Goal: Task Accomplishment & Management: Manage account settings

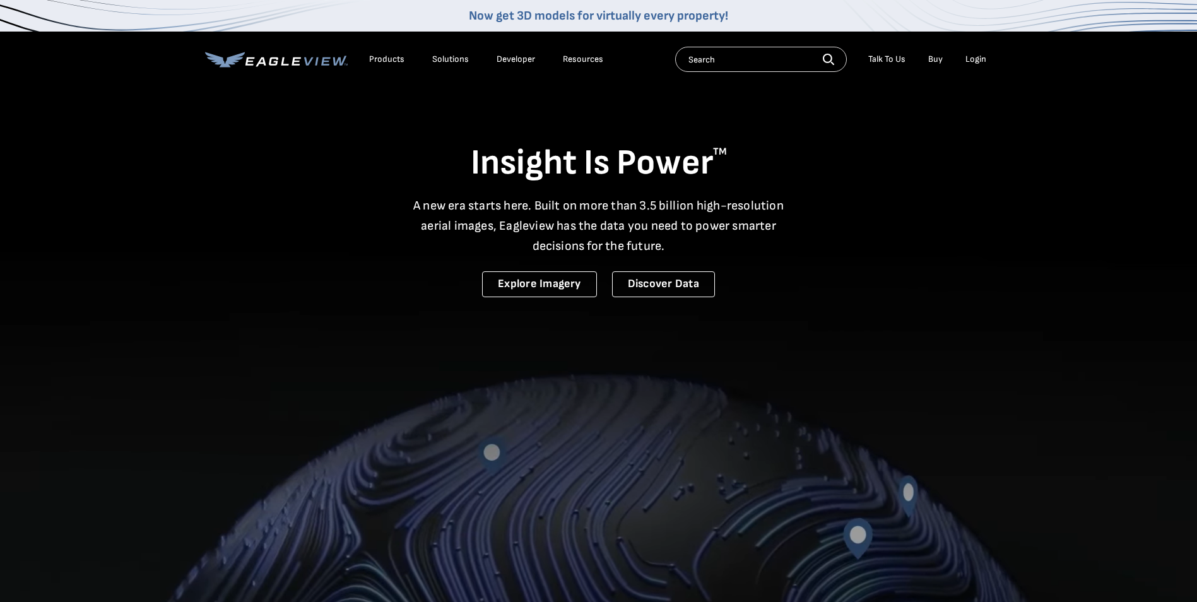
click at [980, 57] on div "Login" at bounding box center [976, 59] width 21 height 11
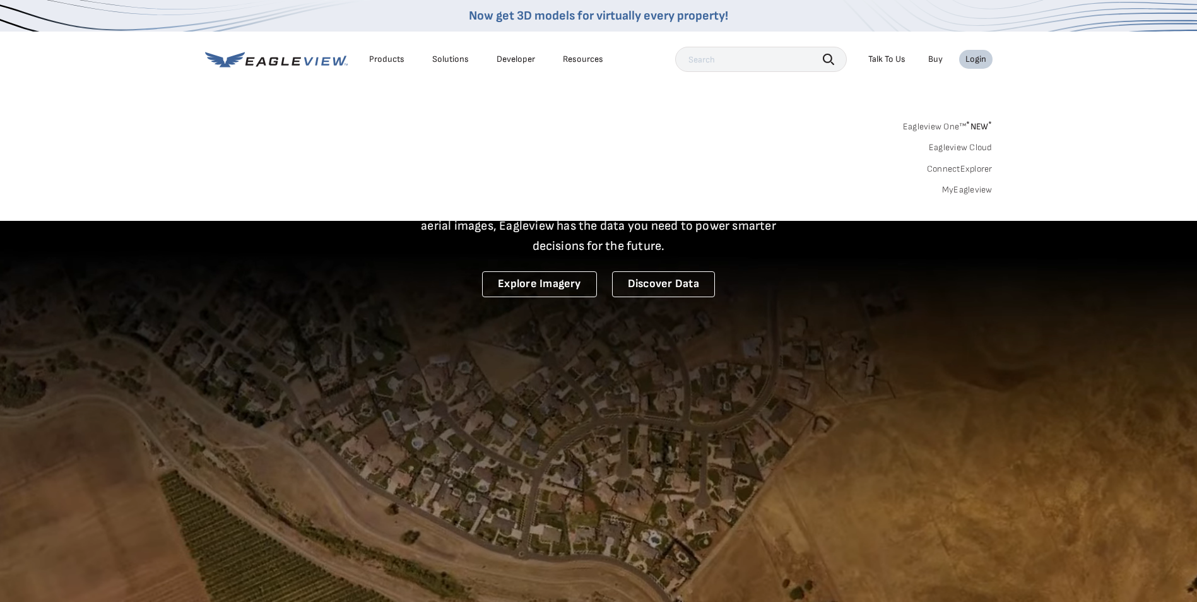
click at [981, 57] on div "Login" at bounding box center [976, 59] width 21 height 11
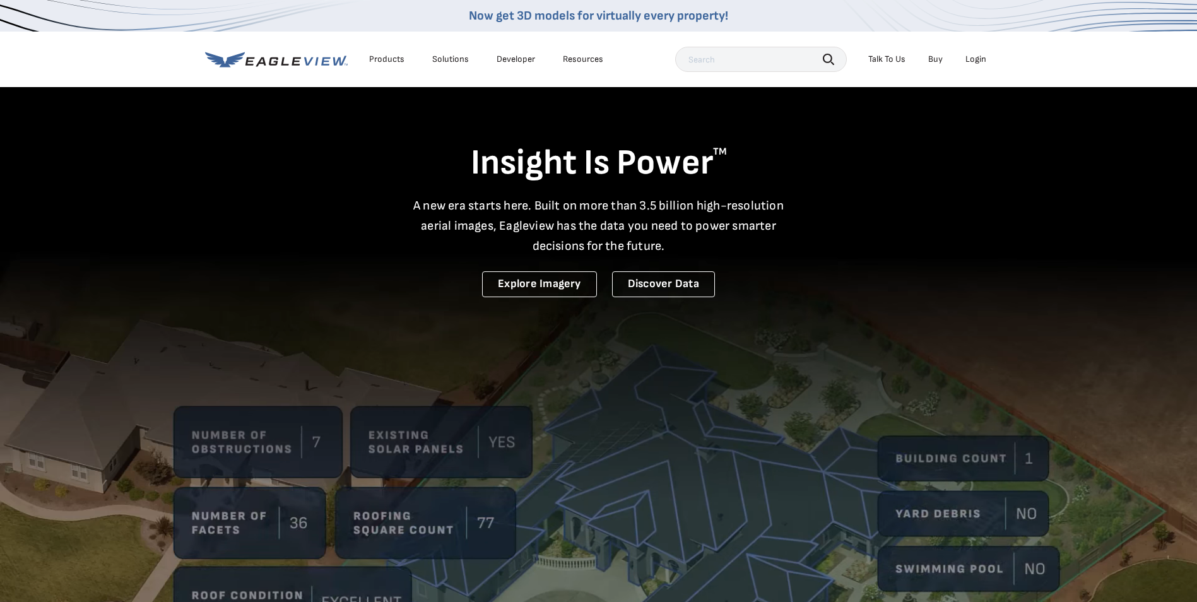
click at [981, 57] on div "Login" at bounding box center [976, 59] width 21 height 11
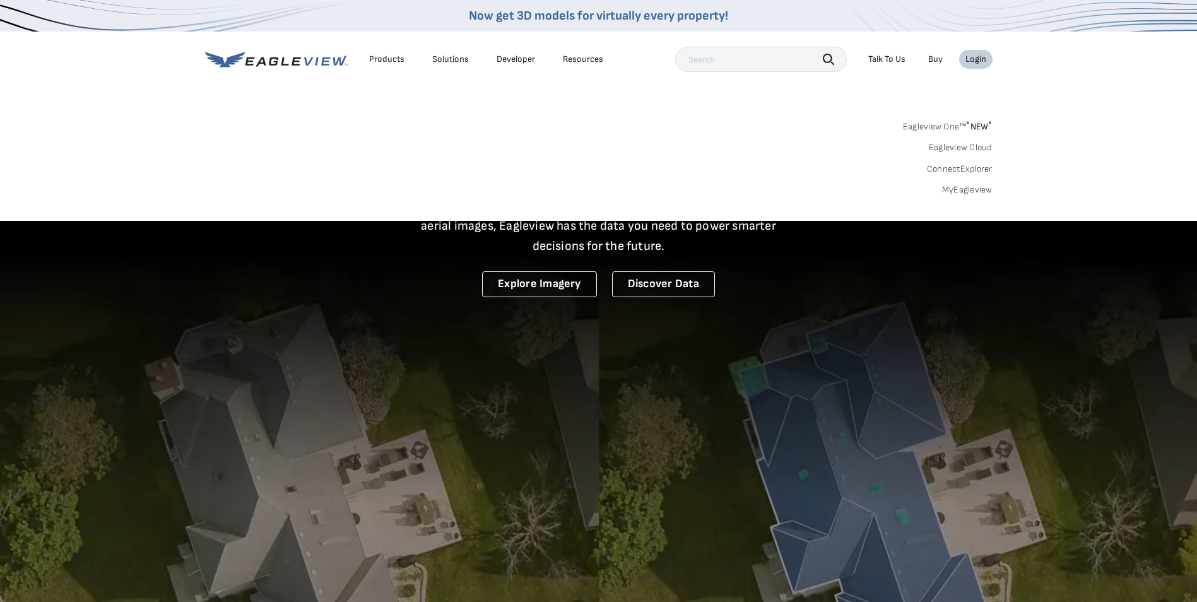
click at [961, 187] on link "MyEagleview" at bounding box center [967, 189] width 50 height 11
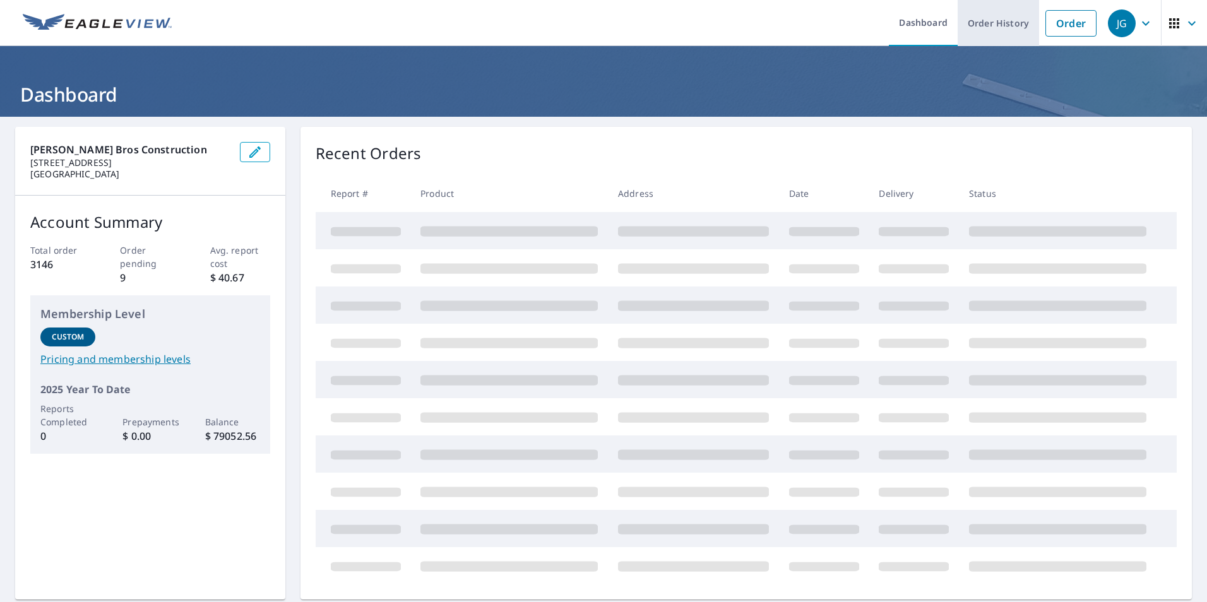
click at [973, 27] on link "Order History" at bounding box center [997, 23] width 81 height 46
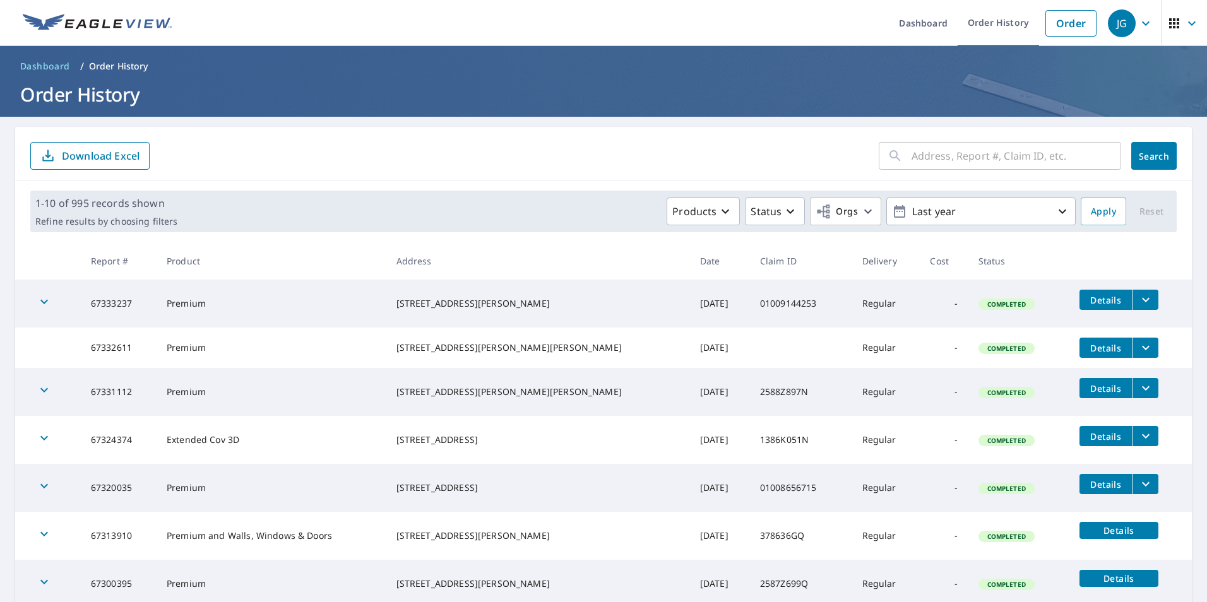
click at [326, 135] on div "​ Search Download Excel" at bounding box center [603, 154] width 1176 height 54
click at [911, 151] on input "text" at bounding box center [1016, 155] width 210 height 35
type input "5483"
click button "Search" at bounding box center [1153, 156] width 45 height 28
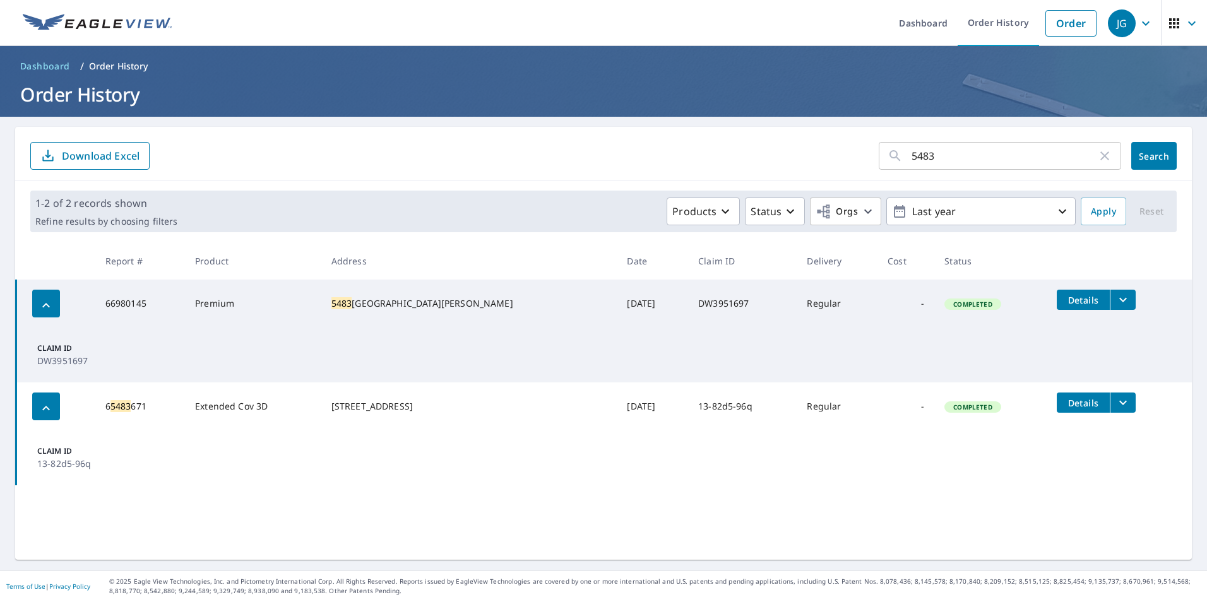
click at [1115, 296] on icon "filesDropdownBtn-66980145" at bounding box center [1122, 299] width 15 height 15
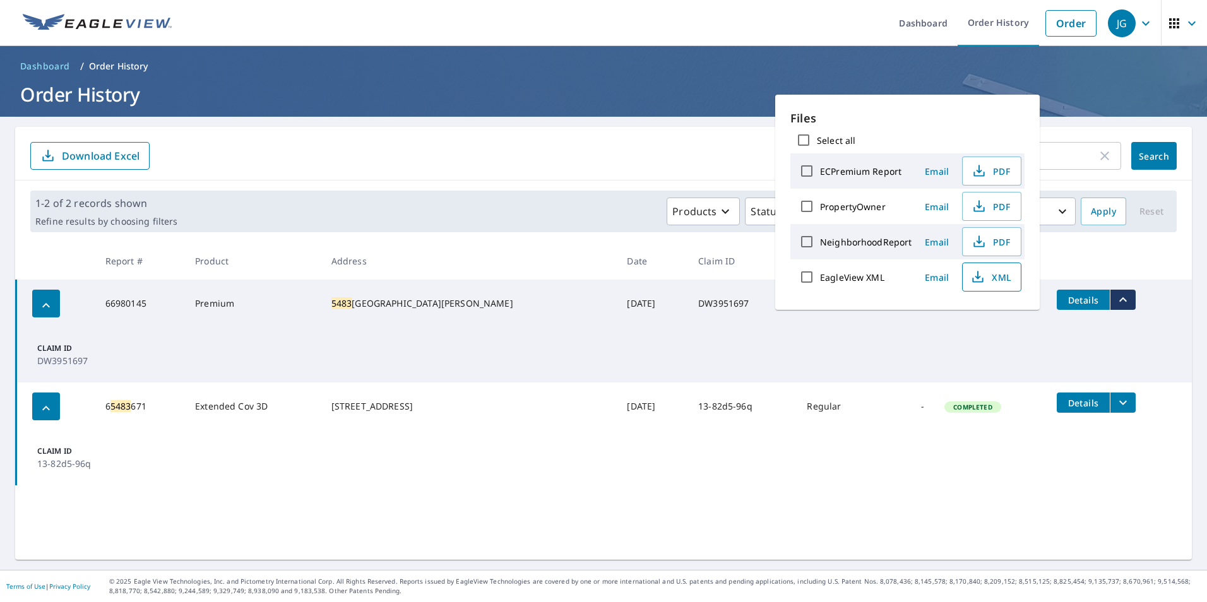
click at [988, 275] on span "XML" at bounding box center [990, 277] width 40 height 15
drag, startPoint x: 596, startPoint y: 42, endPoint x: 566, endPoint y: 54, distance: 32.6
click at [596, 42] on ul "Dashboard Order History Order" at bounding box center [640, 23] width 923 height 46
